Goal: Book appointment/travel/reservation

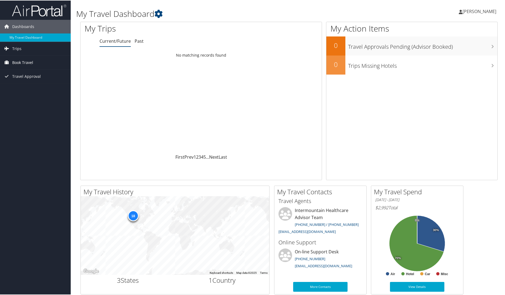
click at [30, 64] on span "Book Travel" at bounding box center [22, 62] width 21 height 14
click at [30, 89] on link "Book/Manage Online Trips" at bounding box center [35, 89] width 71 height 8
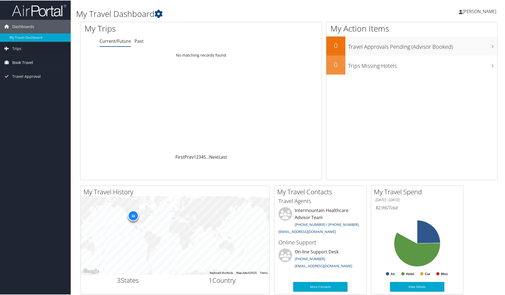
click at [30, 61] on span "Book Travel" at bounding box center [22, 62] width 21 height 14
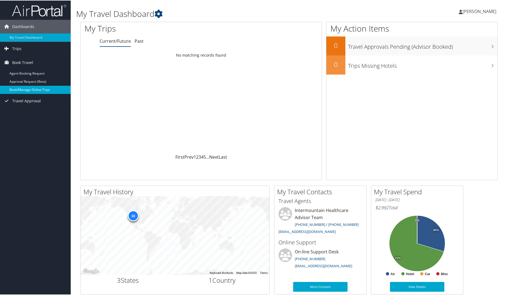
click at [31, 91] on link "Book/Manage Online Trips" at bounding box center [35, 89] width 71 height 8
